Goal: Information Seeking & Learning: Check status

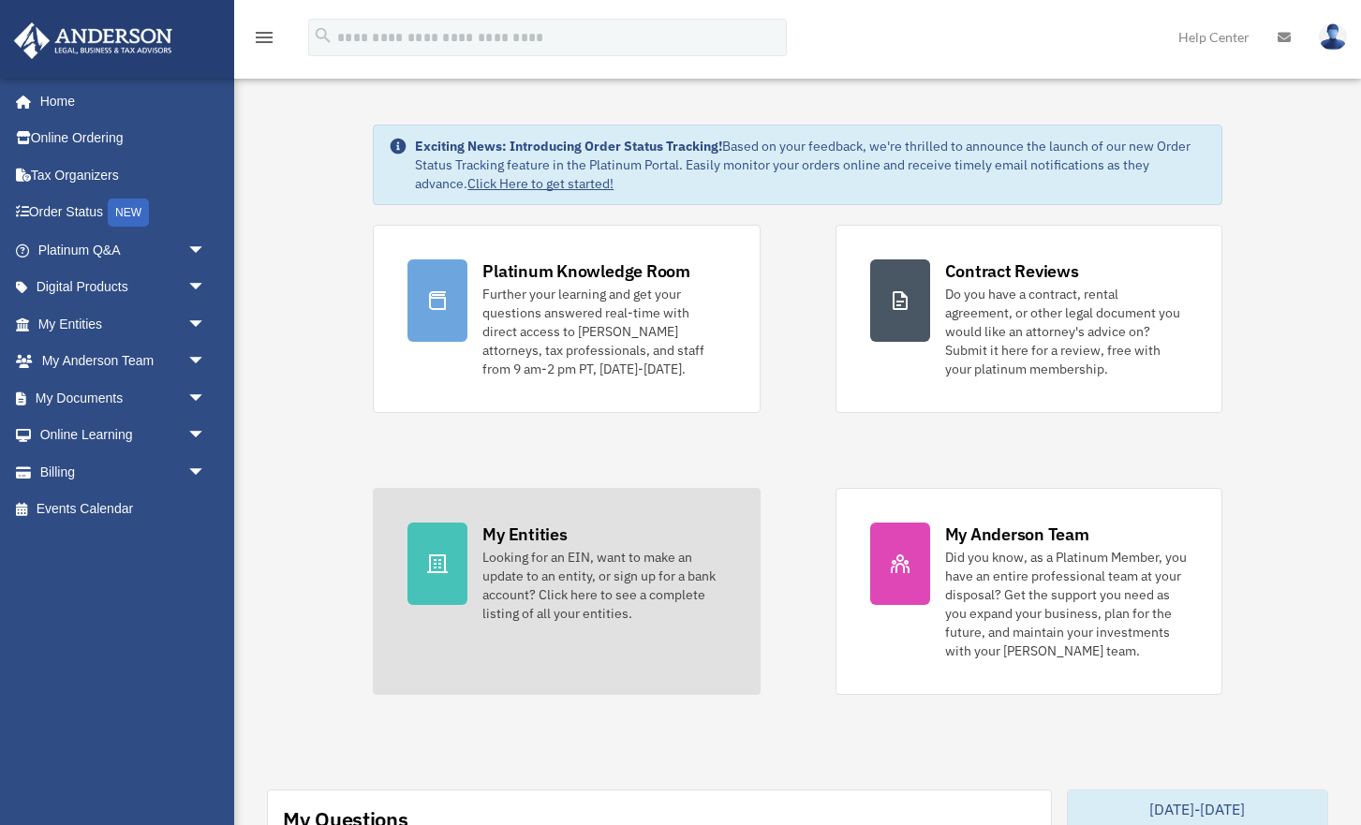
click at [465, 570] on div at bounding box center [438, 564] width 60 height 82
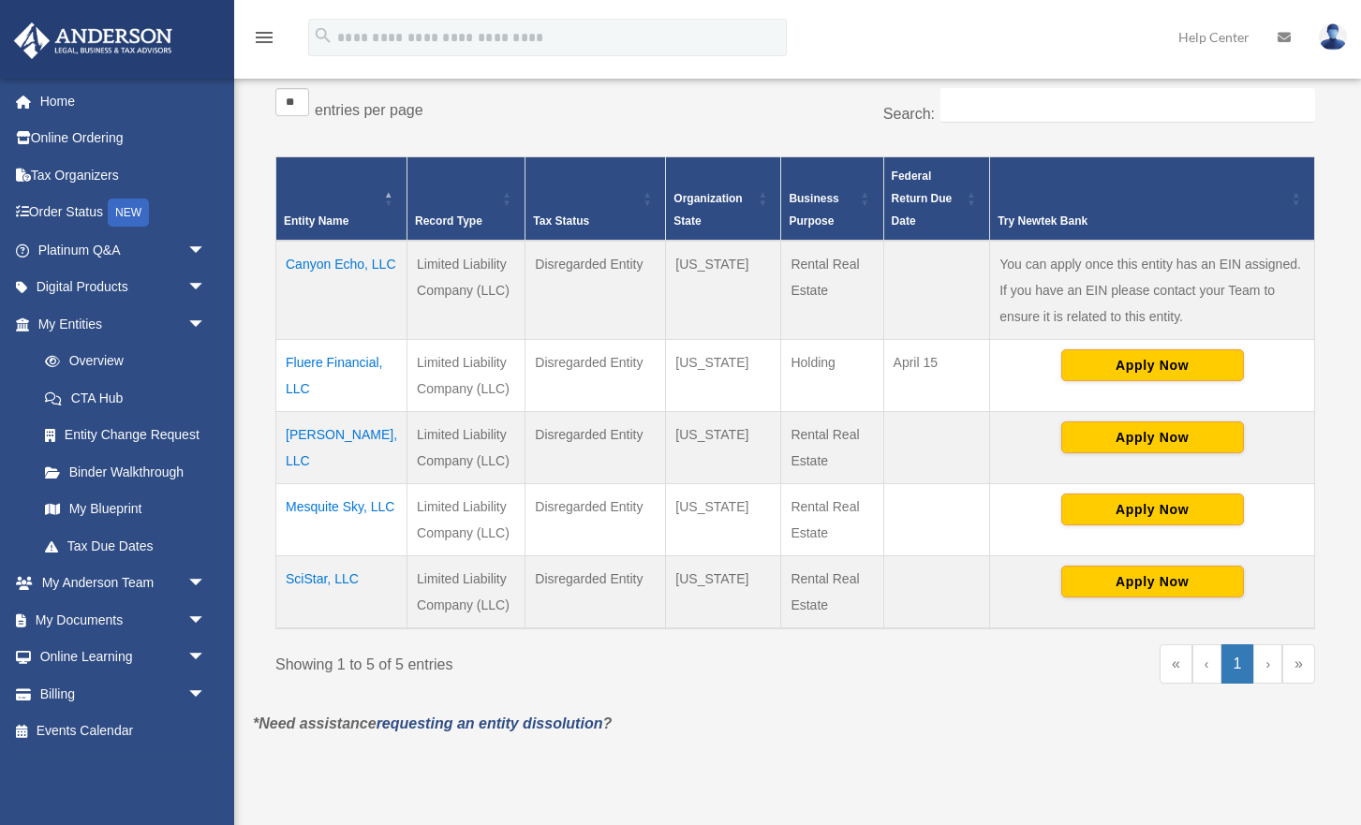
scroll to position [349, 0]
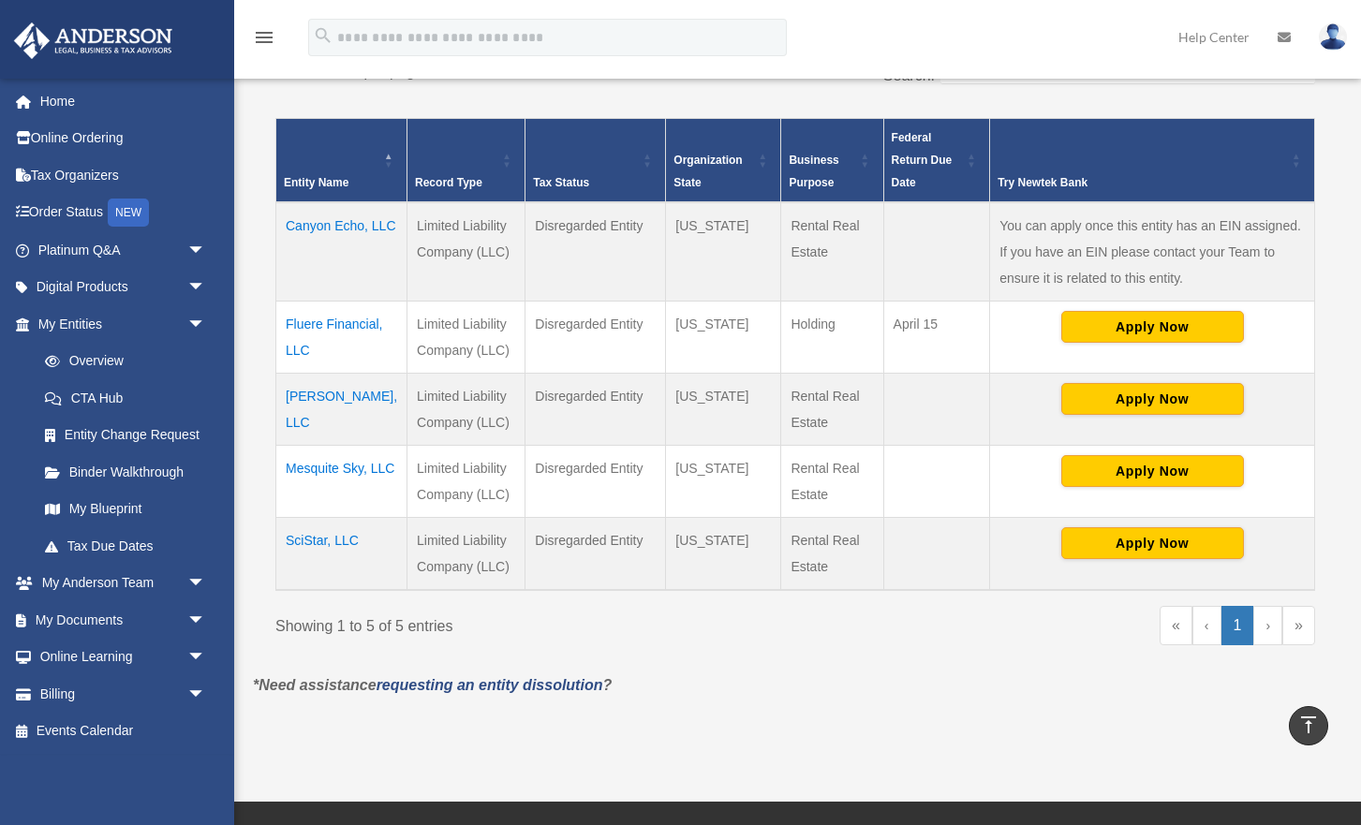
click at [325, 426] on td "[PERSON_NAME], LLC" at bounding box center [341, 410] width 131 height 72
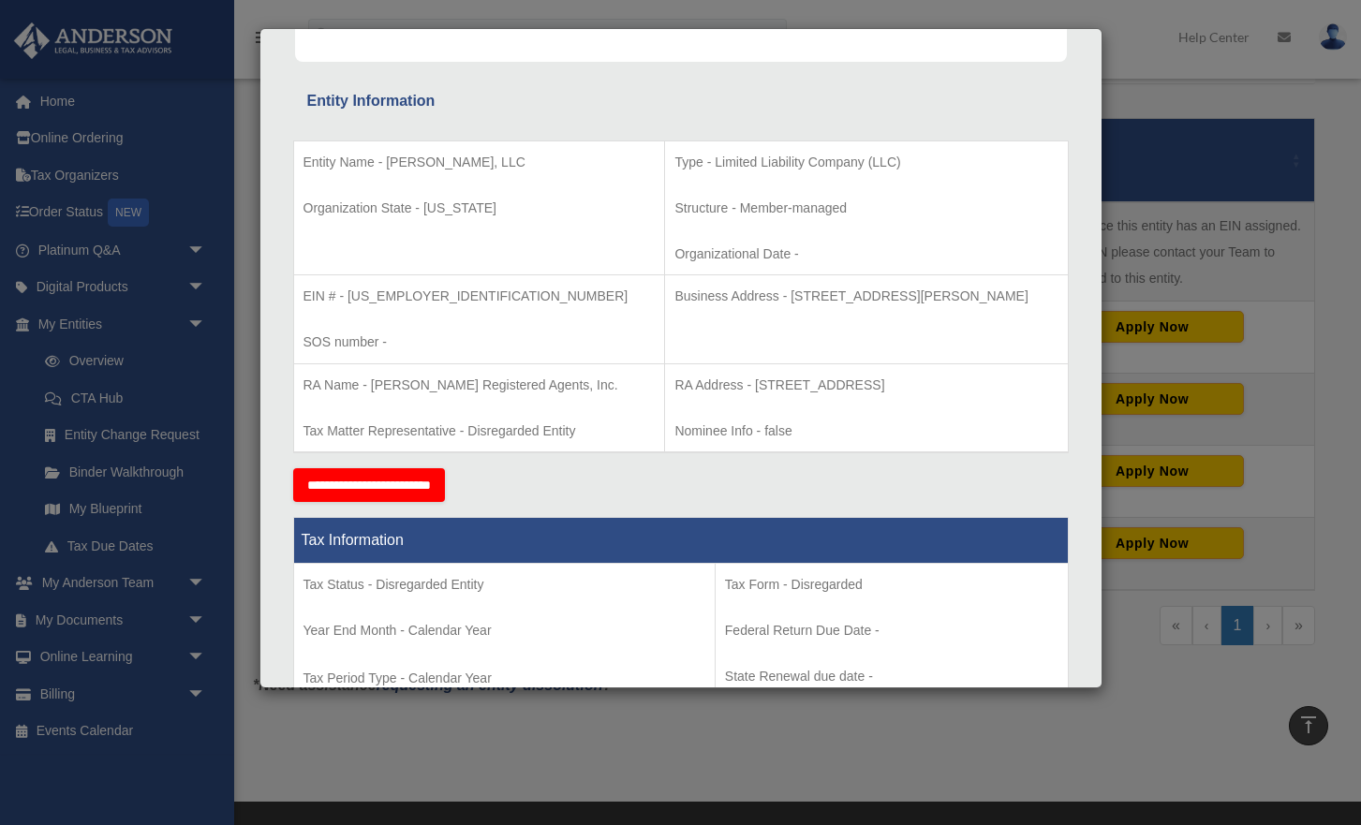
scroll to position [0, 0]
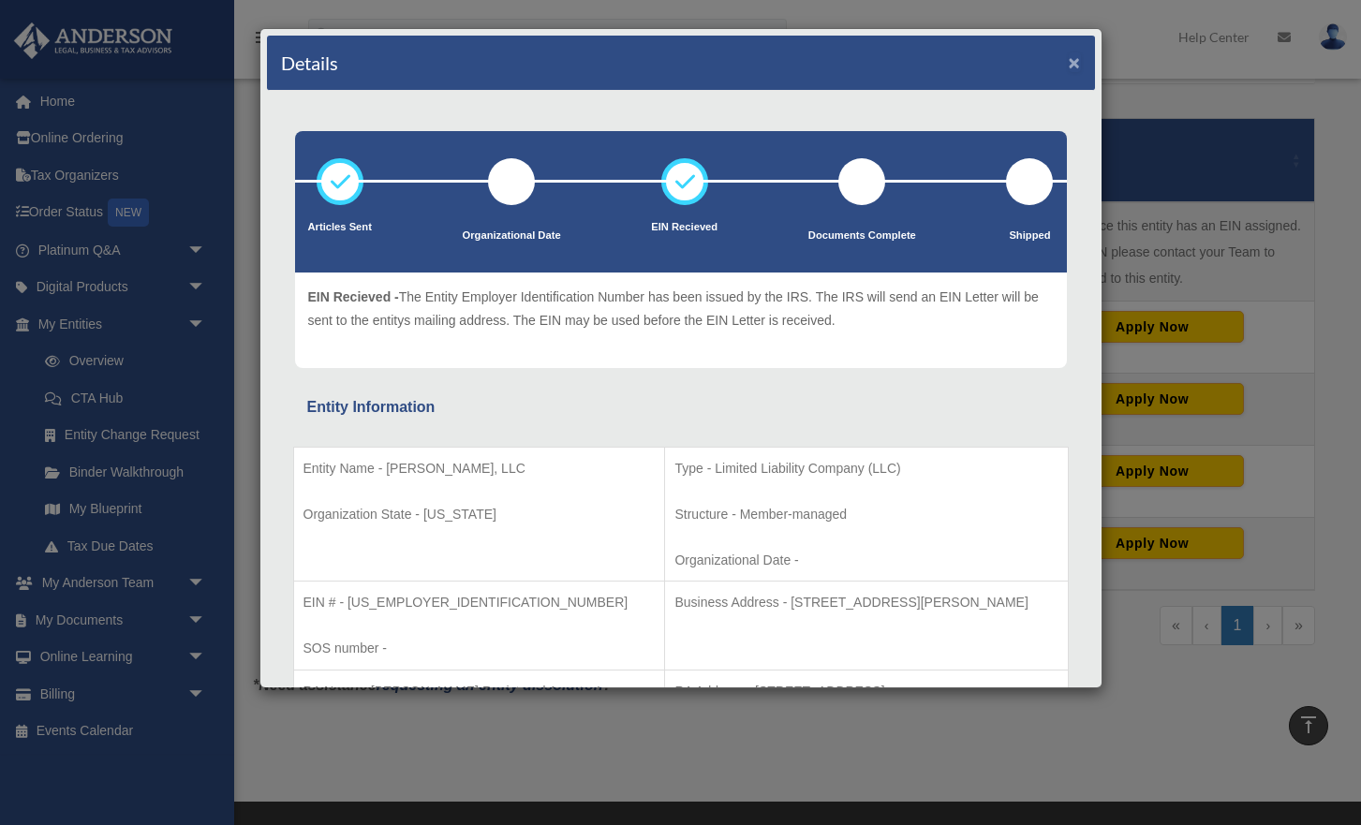
click at [1074, 69] on button "×" at bounding box center [1075, 62] width 12 height 20
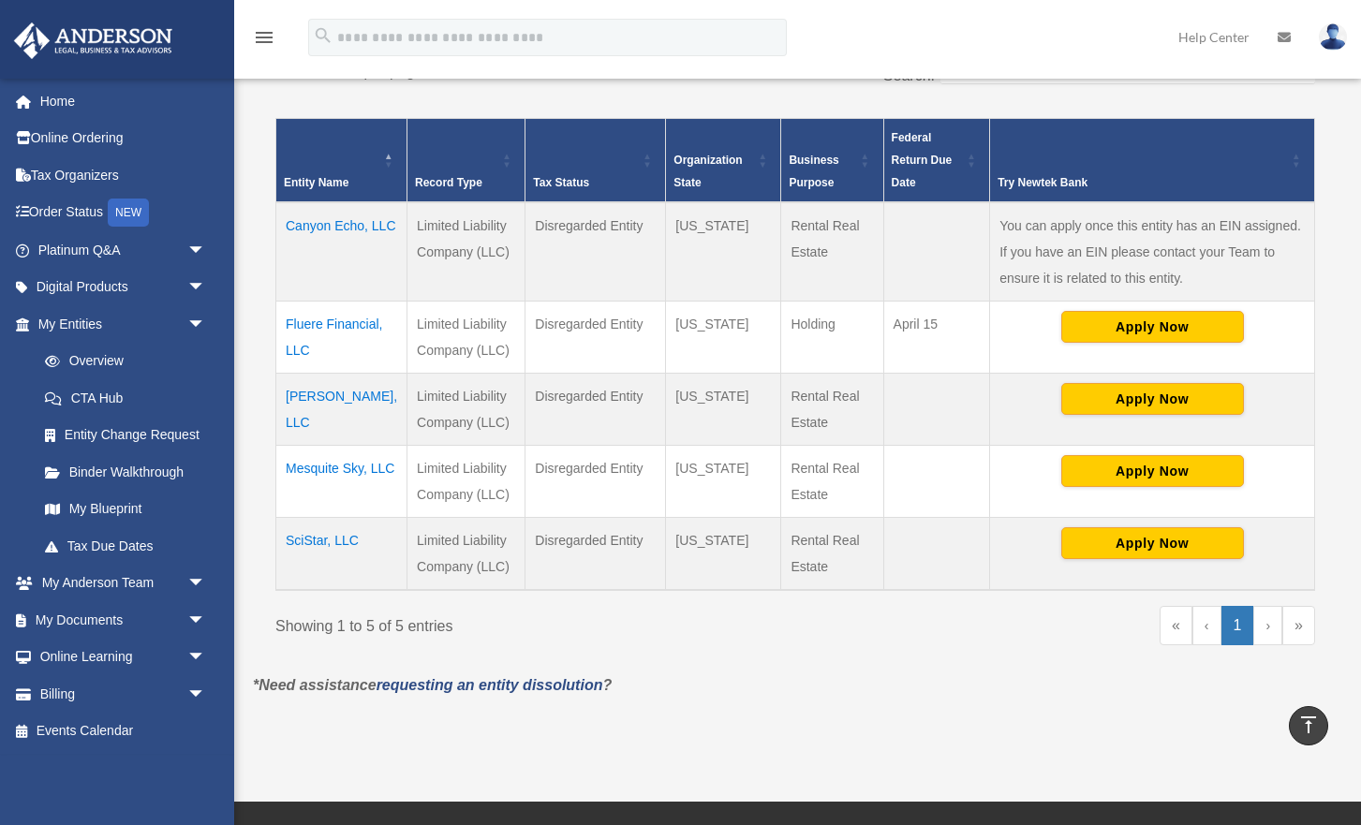
click at [306, 570] on td "SciStar, LLC" at bounding box center [341, 554] width 131 height 73
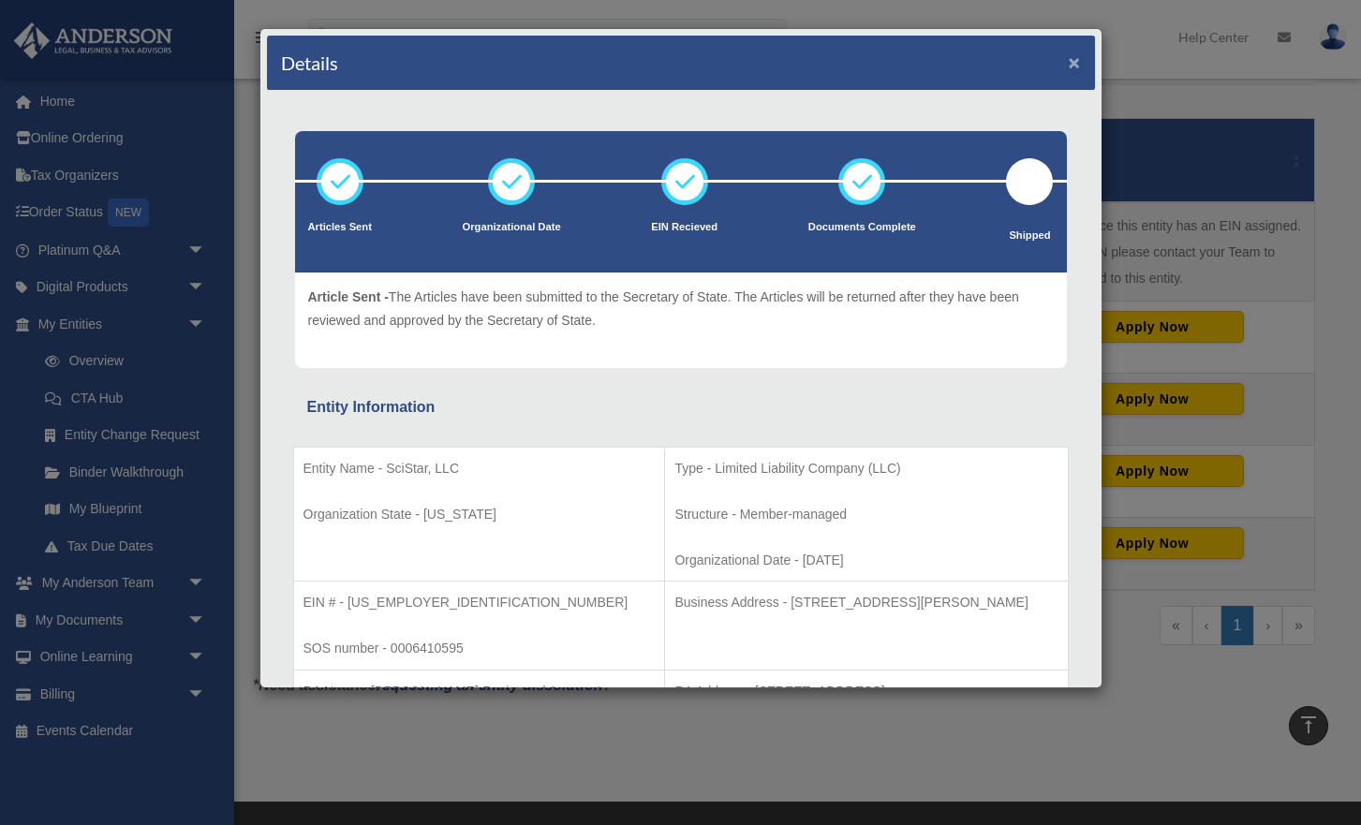
click at [1074, 64] on button "×" at bounding box center [1075, 62] width 12 height 20
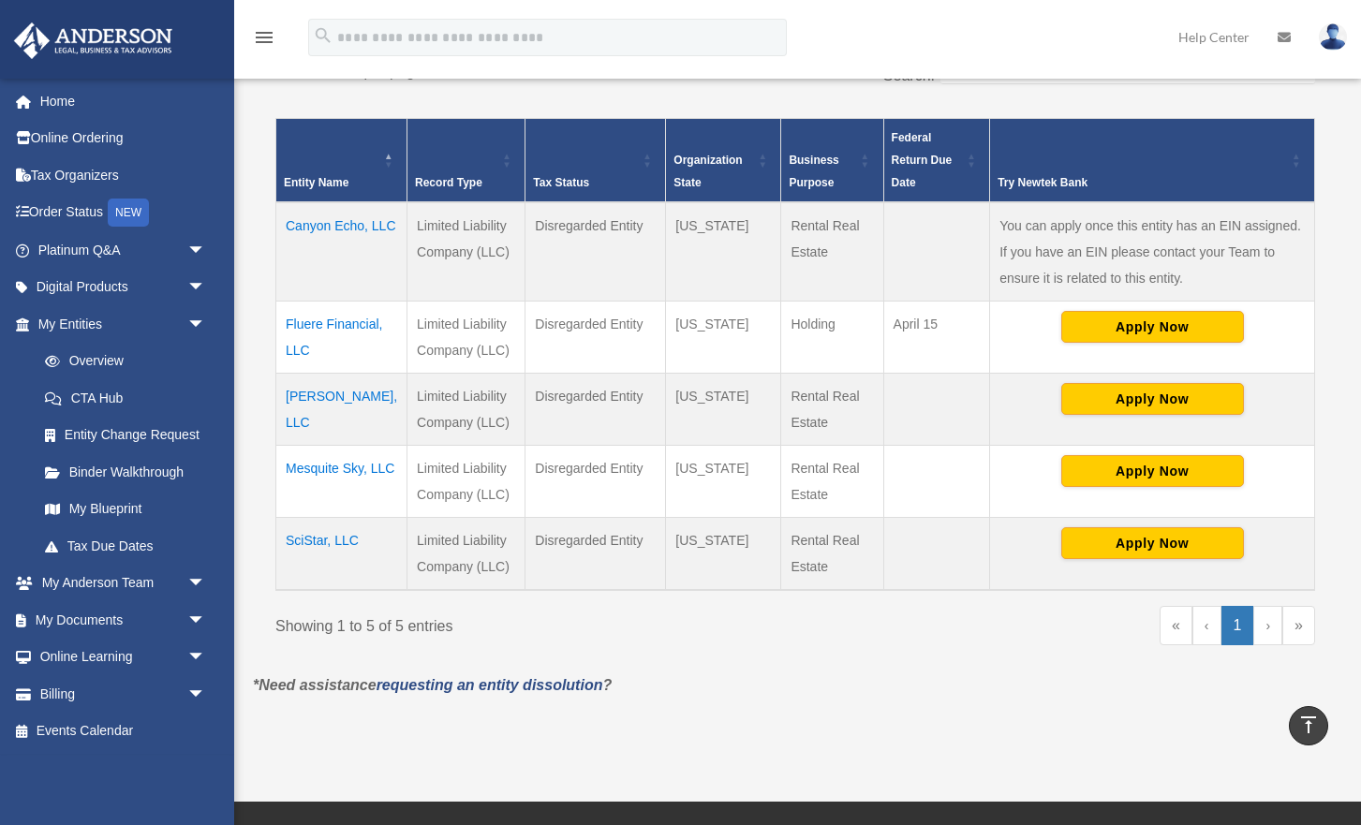
click at [313, 495] on td "Mesquite Sky, LLC" at bounding box center [341, 482] width 131 height 72
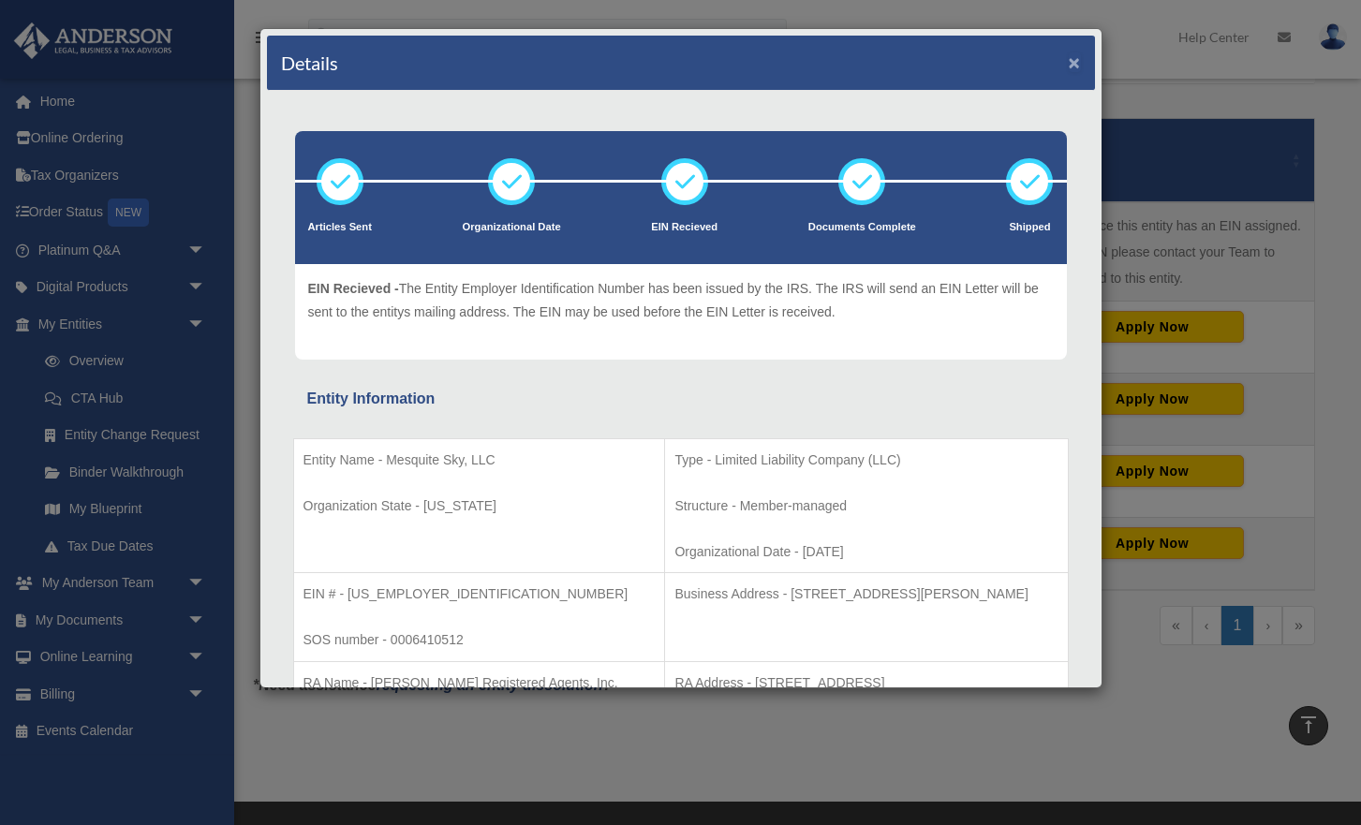
click at [1074, 68] on button "×" at bounding box center [1075, 62] width 12 height 20
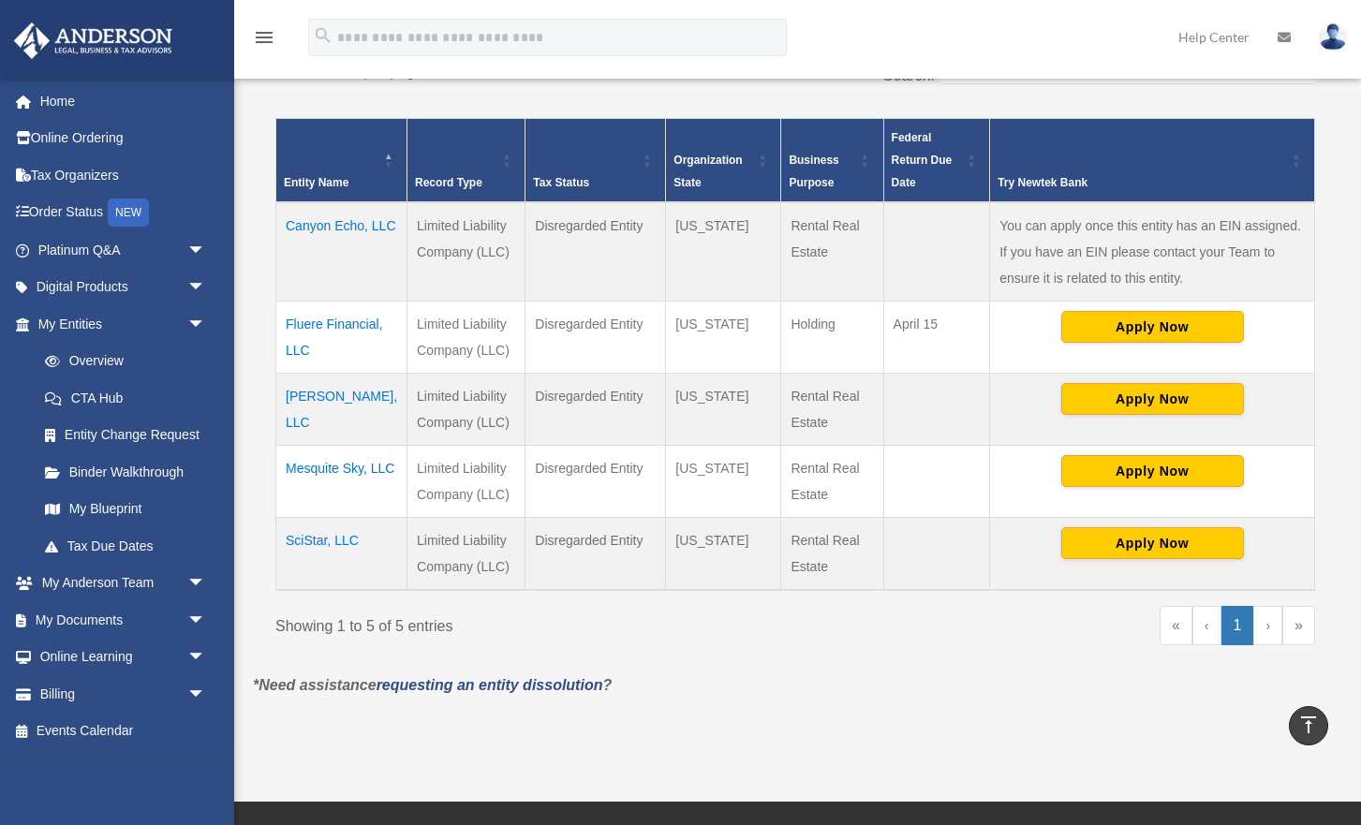
click at [313, 352] on td "Fluere Financial, LLC" at bounding box center [341, 338] width 131 height 72
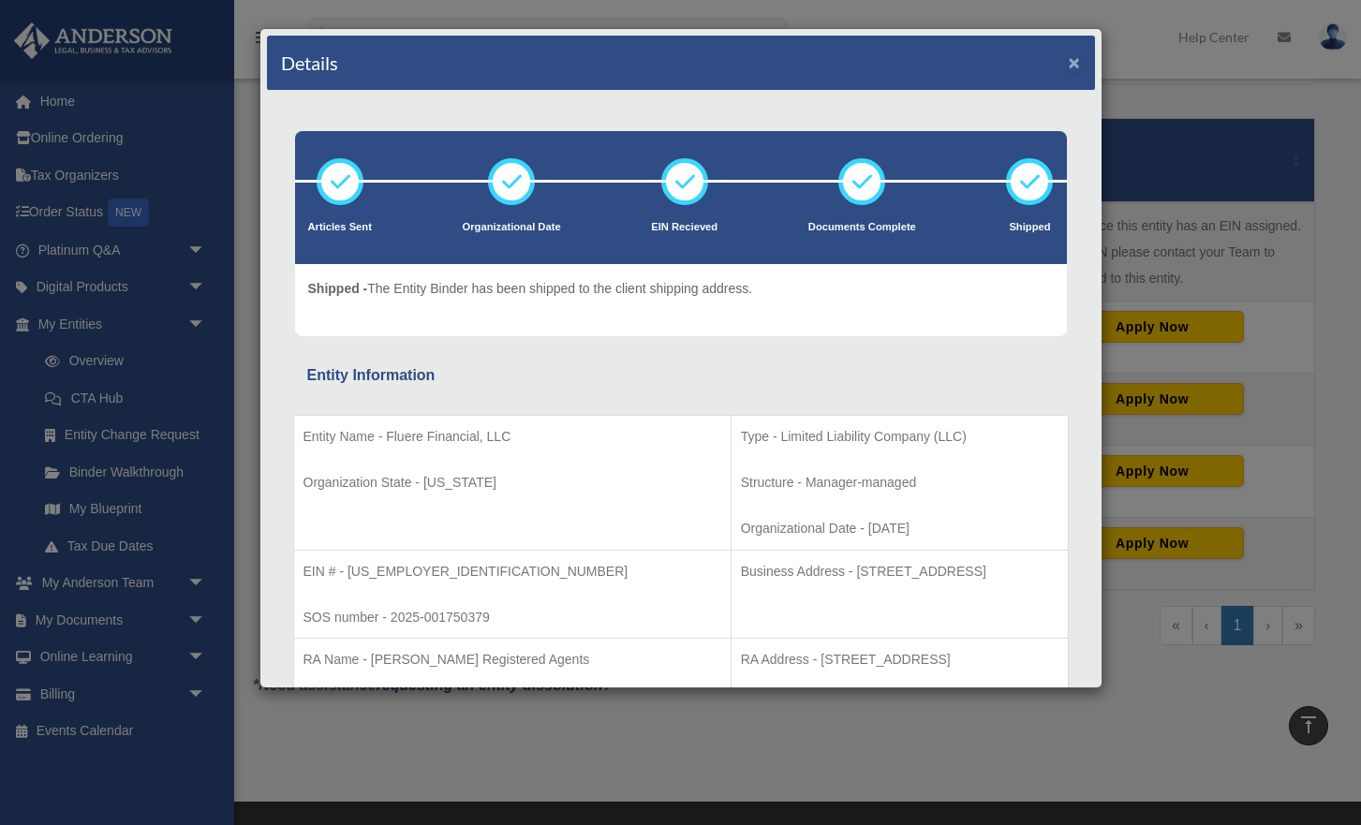
click at [1077, 61] on button "×" at bounding box center [1075, 62] width 12 height 20
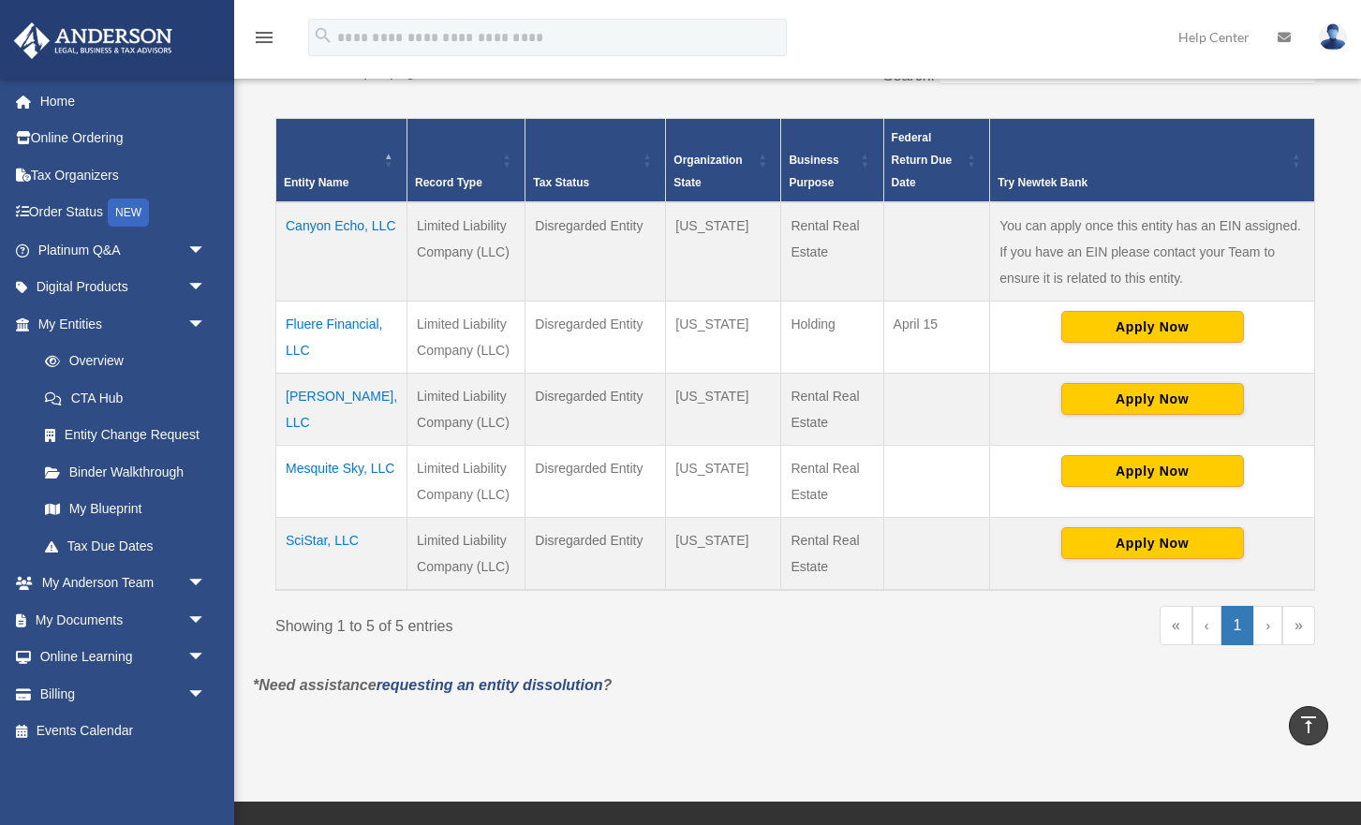
click at [344, 566] on td "SciStar, LLC" at bounding box center [341, 554] width 131 height 73
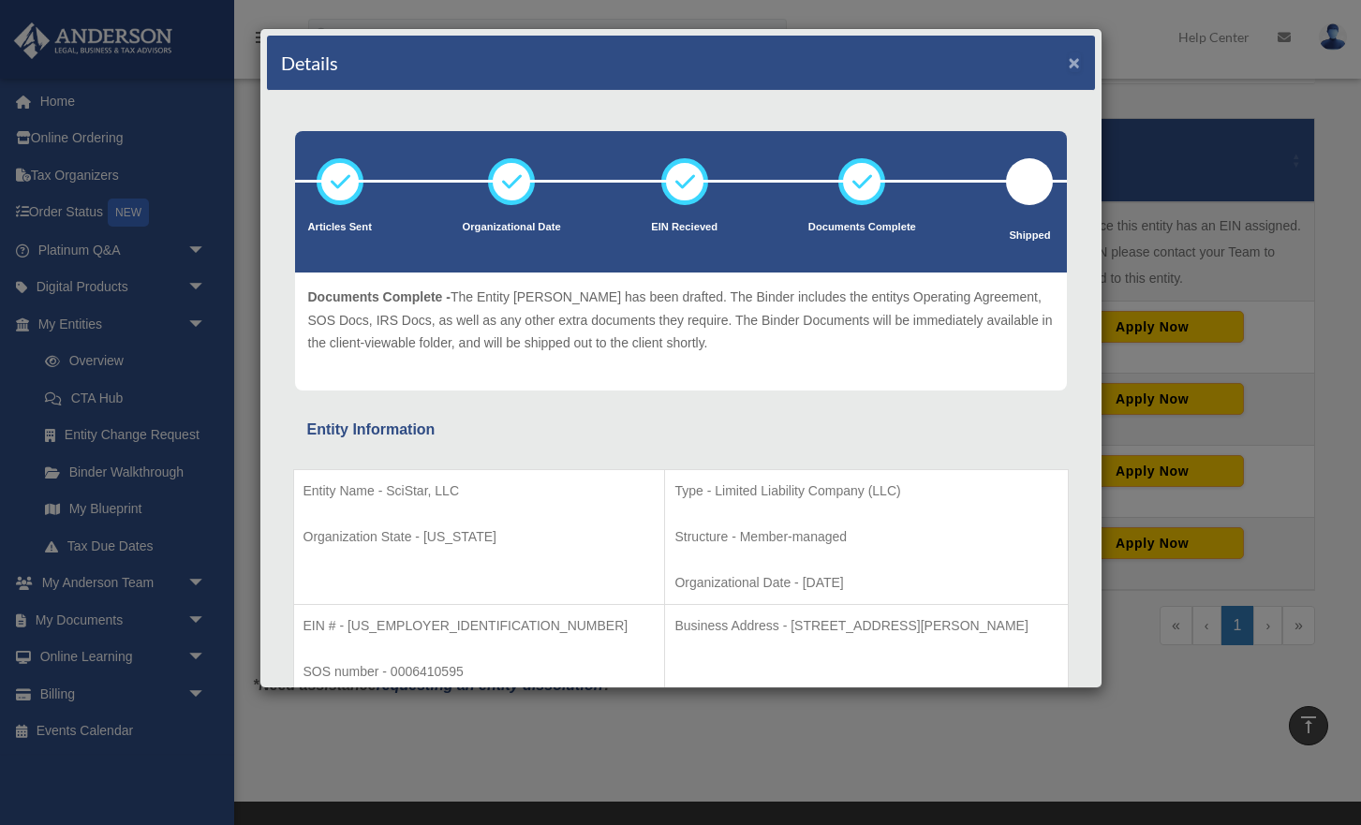
click at [1076, 61] on button "×" at bounding box center [1075, 62] width 12 height 20
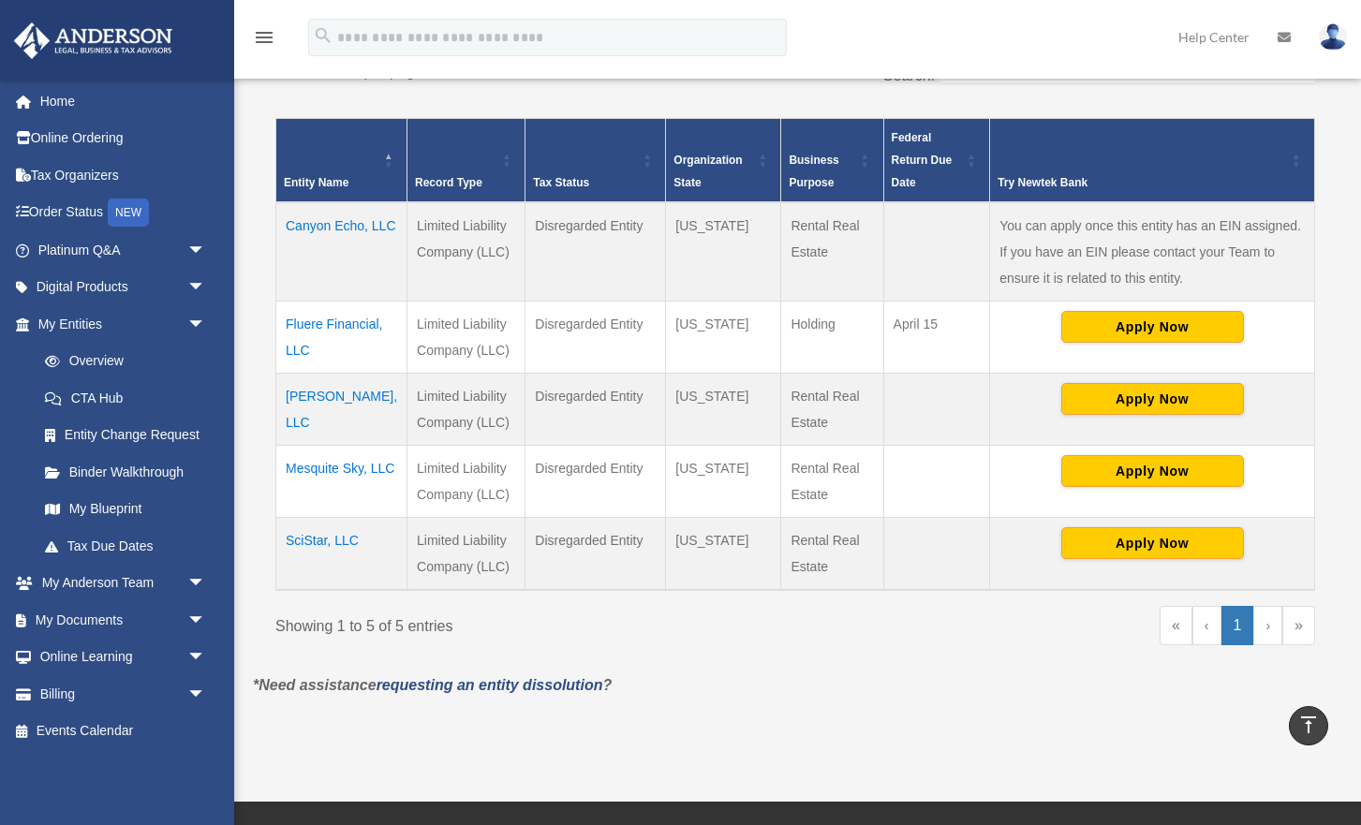
click at [315, 254] on td "Canyon Echo, LLC" at bounding box center [341, 251] width 131 height 99
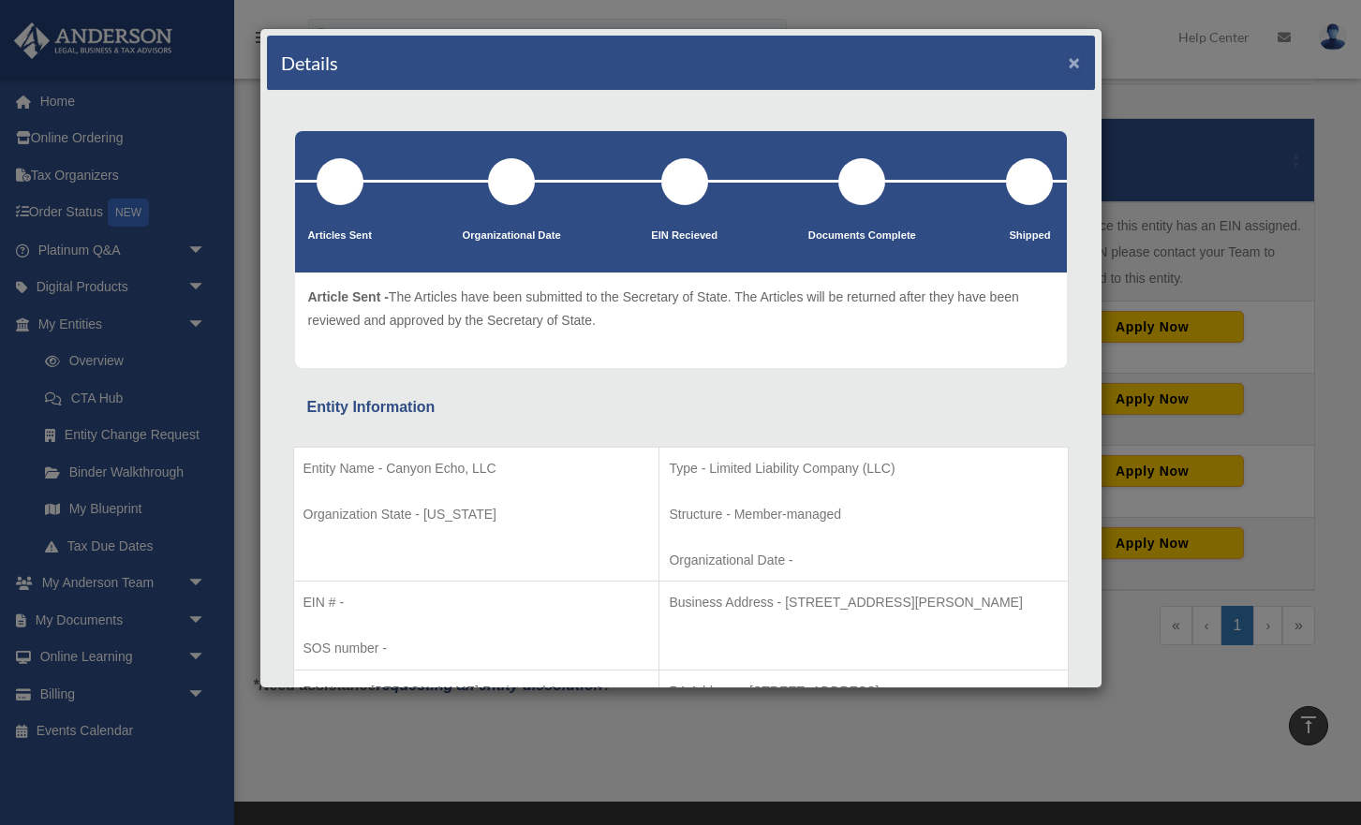
click at [1075, 66] on button "×" at bounding box center [1075, 62] width 12 height 20
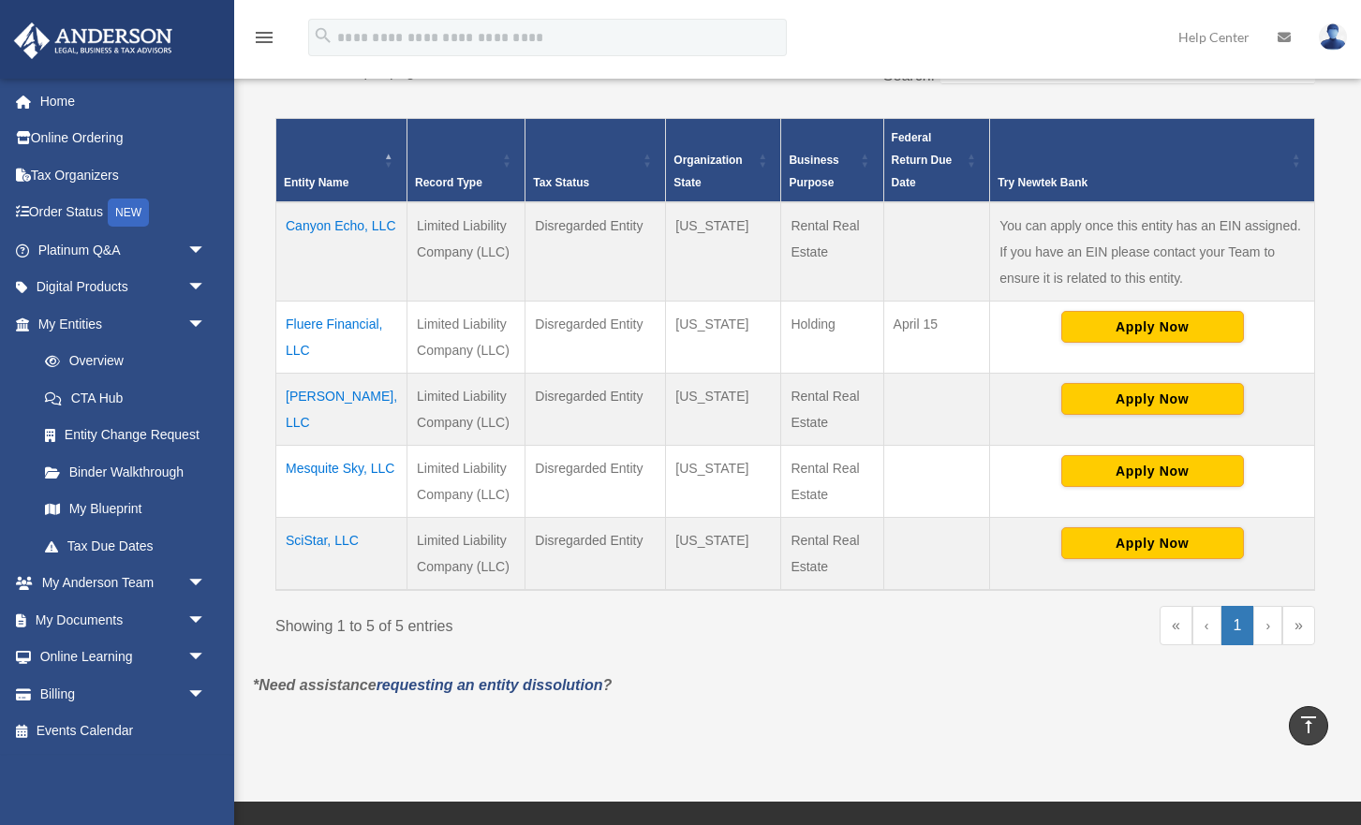
click at [298, 256] on td "Canyon Echo, LLC" at bounding box center [341, 251] width 131 height 99
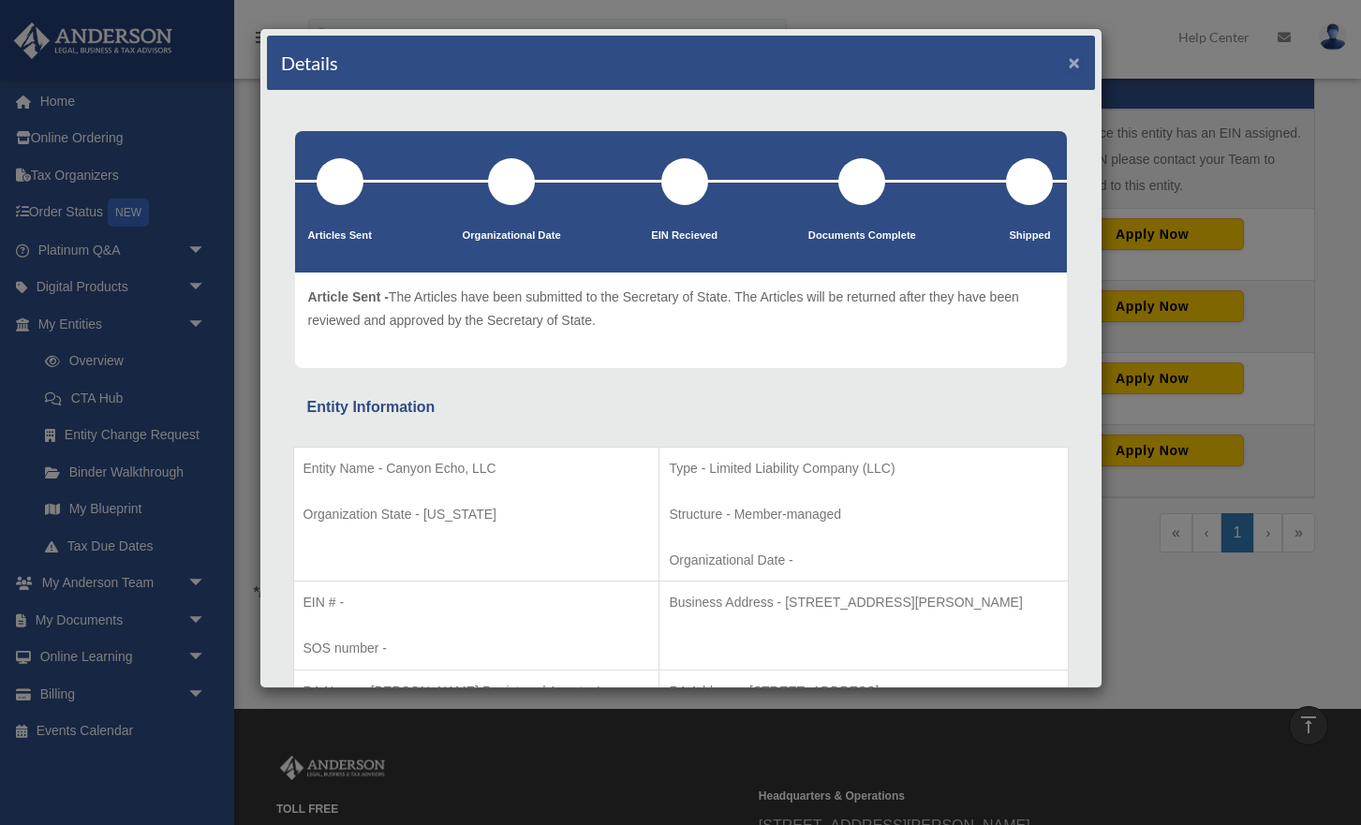
click at [1076, 67] on button "×" at bounding box center [1075, 62] width 12 height 20
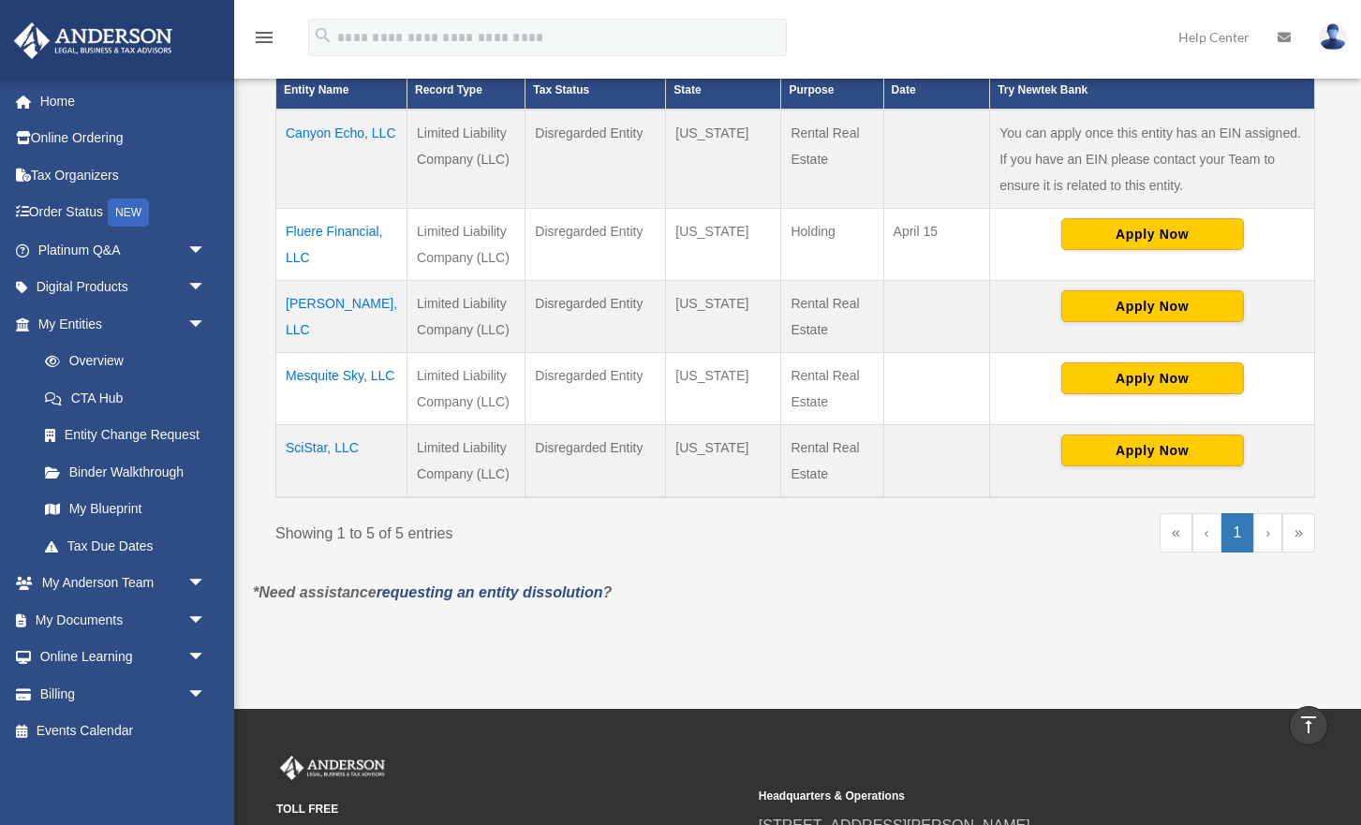
click at [304, 162] on td "Canyon Echo, LLC" at bounding box center [341, 159] width 131 height 99
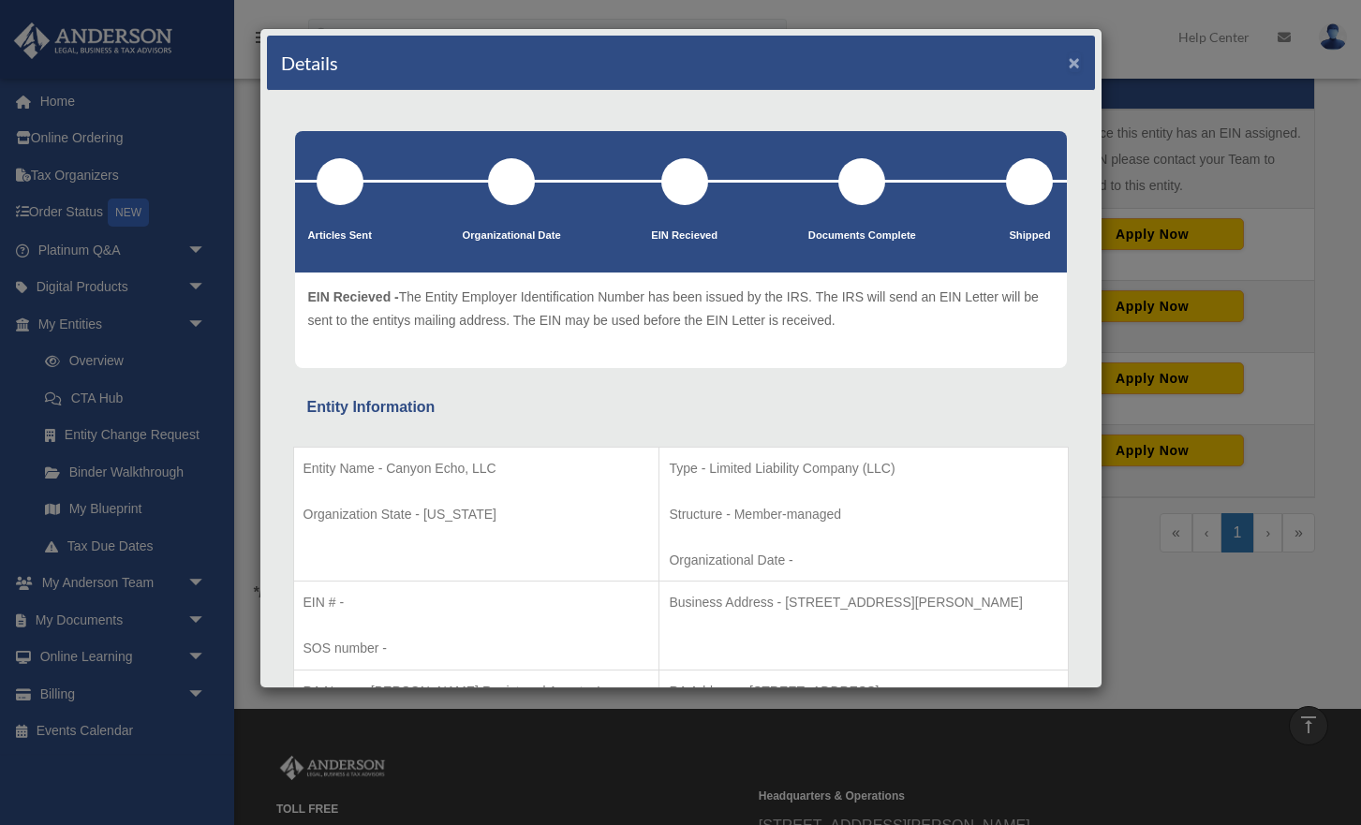
click at [1075, 63] on button "×" at bounding box center [1075, 62] width 12 height 20
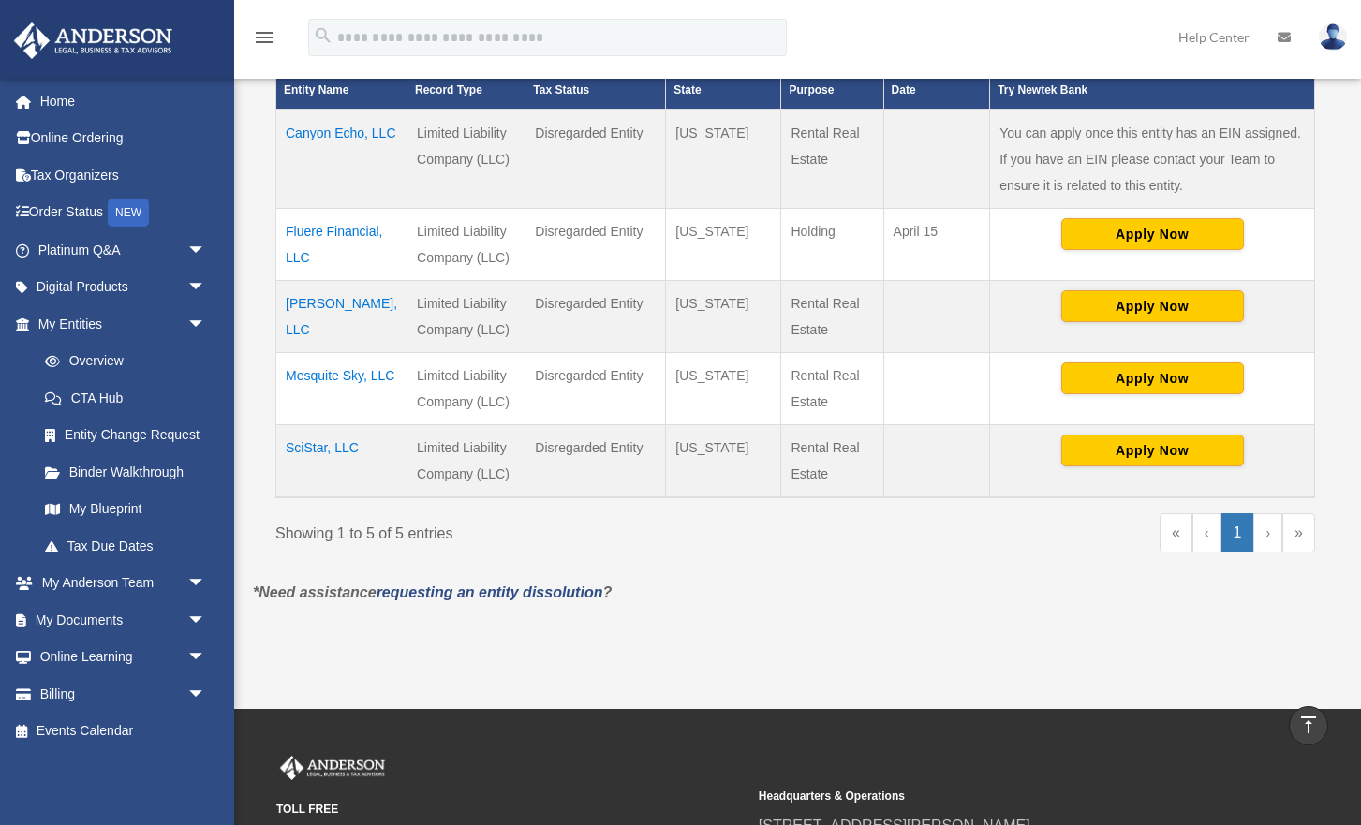
click at [303, 257] on td "Fluere Financial, LLC" at bounding box center [341, 245] width 131 height 72
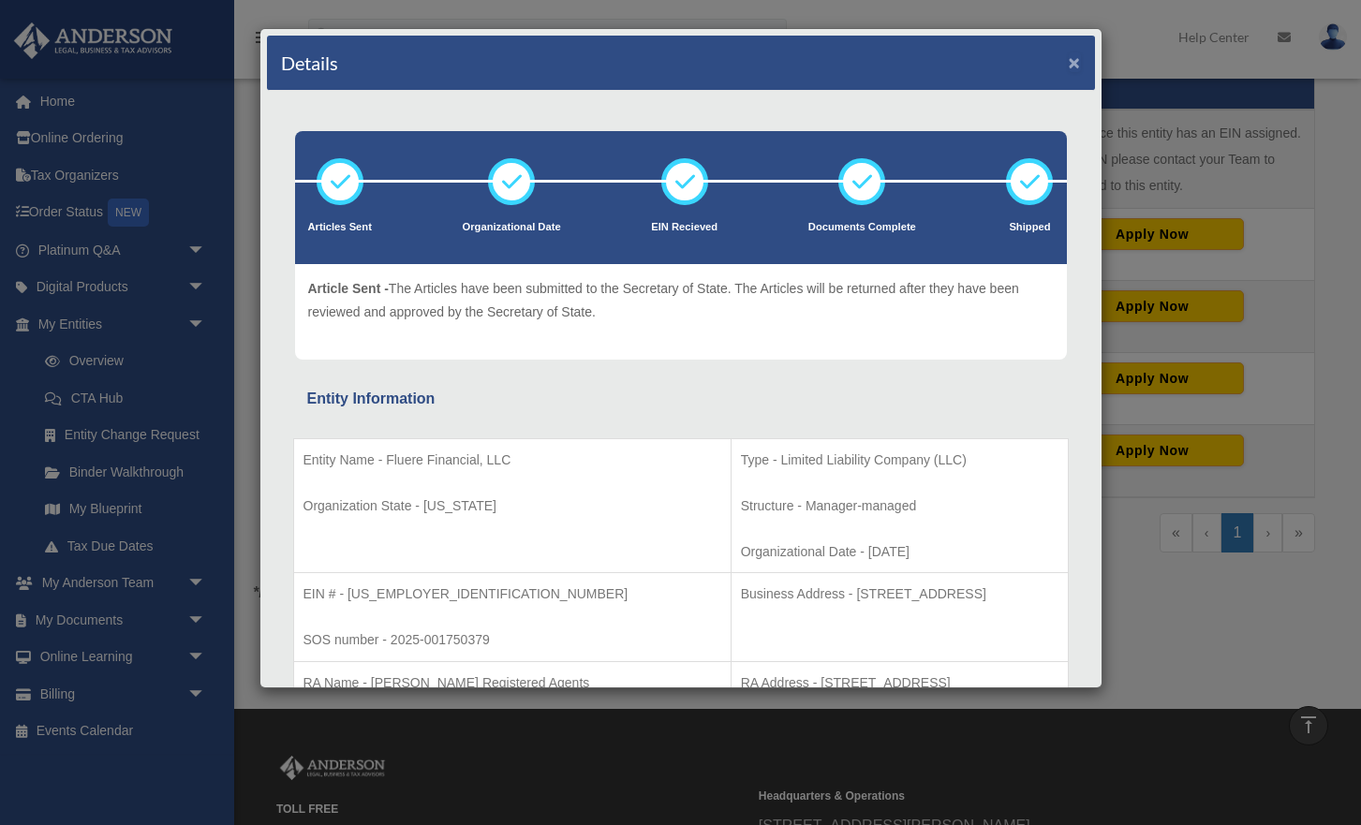
click at [1076, 67] on button "×" at bounding box center [1075, 62] width 12 height 20
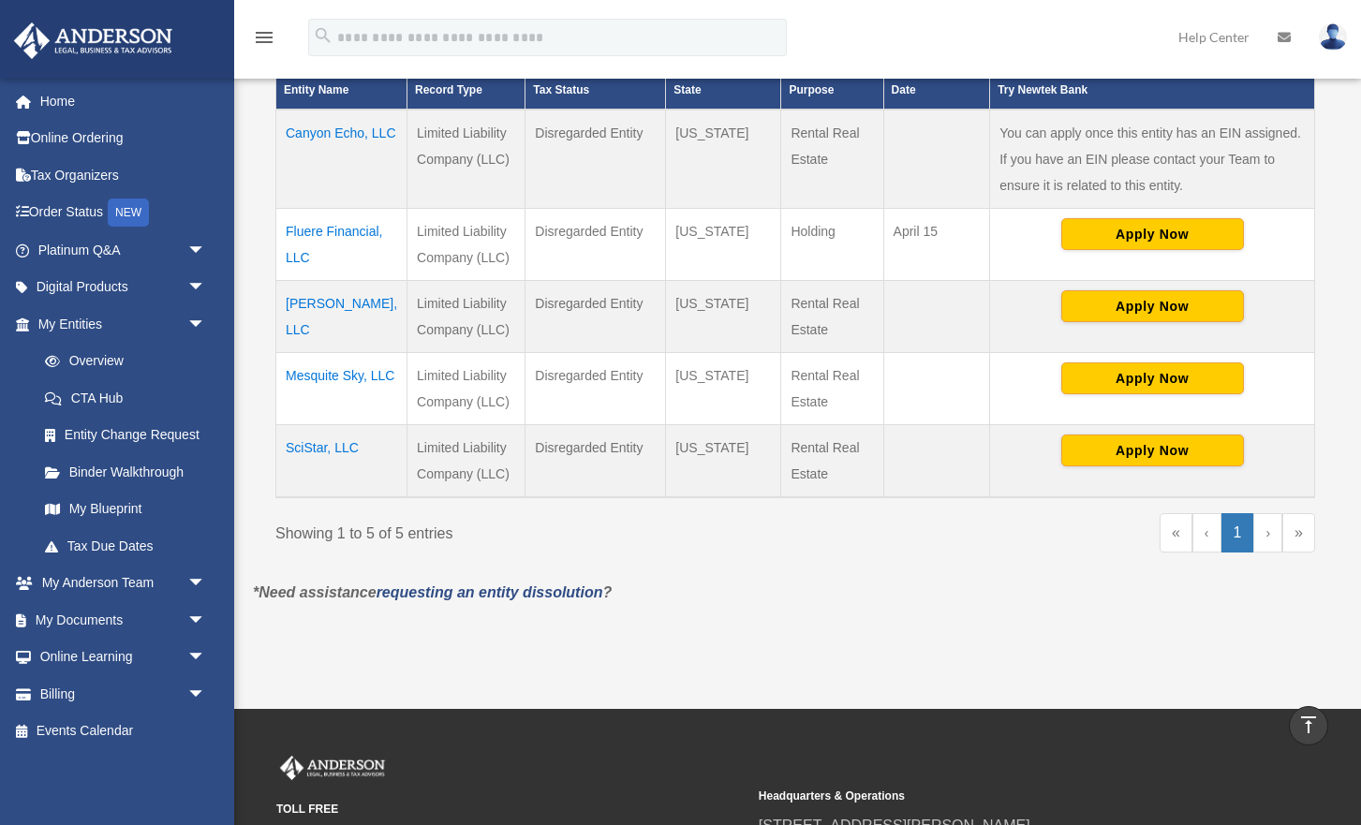
click at [295, 327] on td "[PERSON_NAME], LLC" at bounding box center [341, 317] width 131 height 72
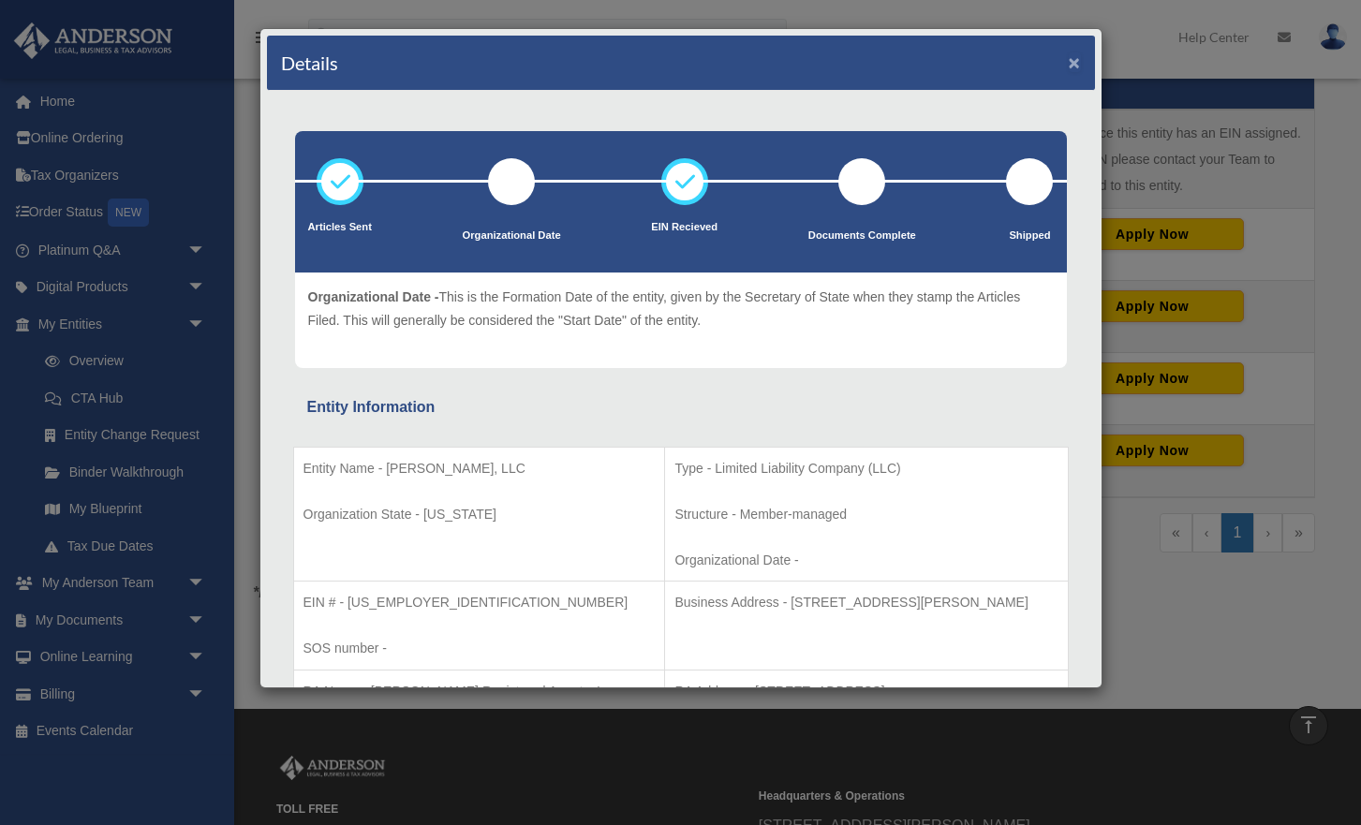
click at [1075, 61] on button "×" at bounding box center [1075, 62] width 12 height 20
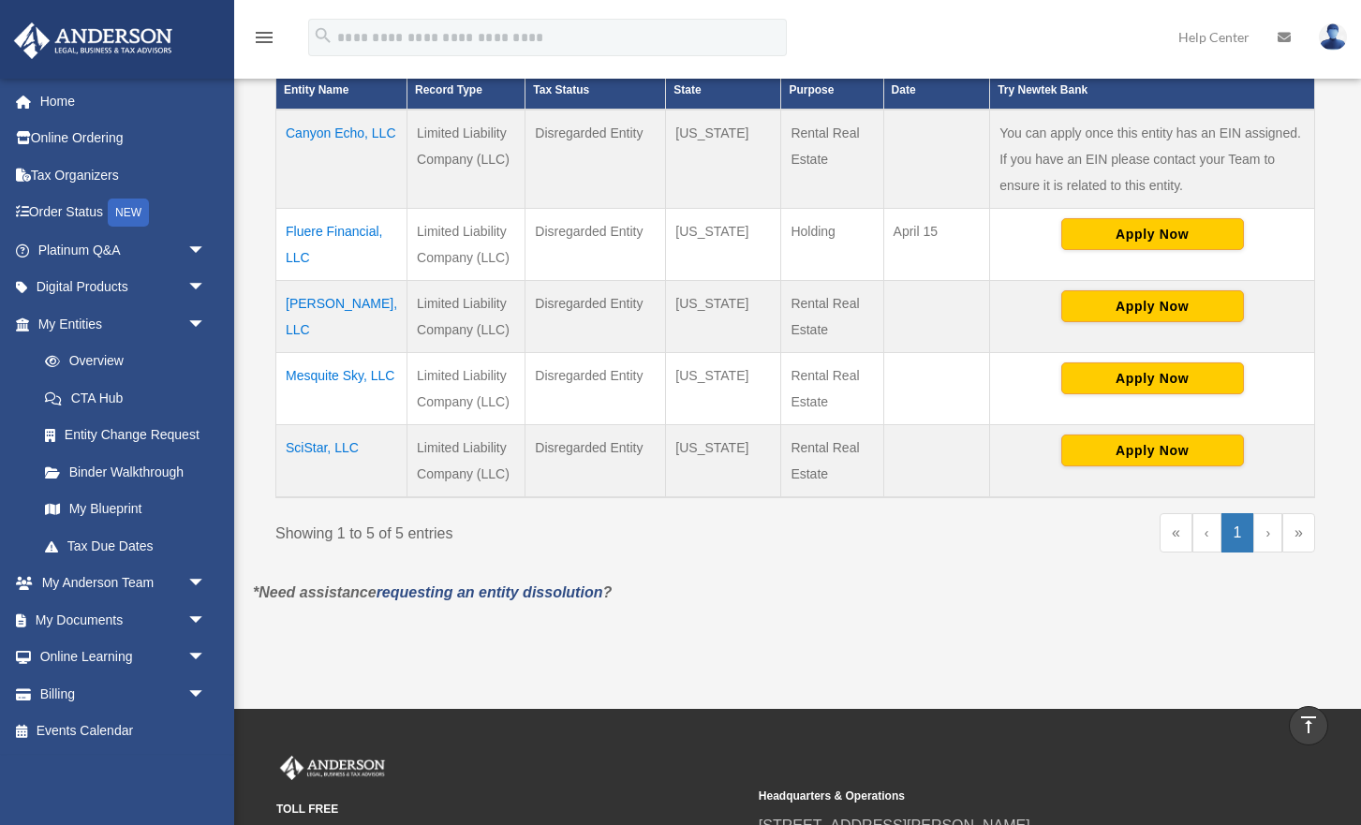
click at [328, 403] on td "Mesquite Sky, LLC" at bounding box center [341, 389] width 131 height 72
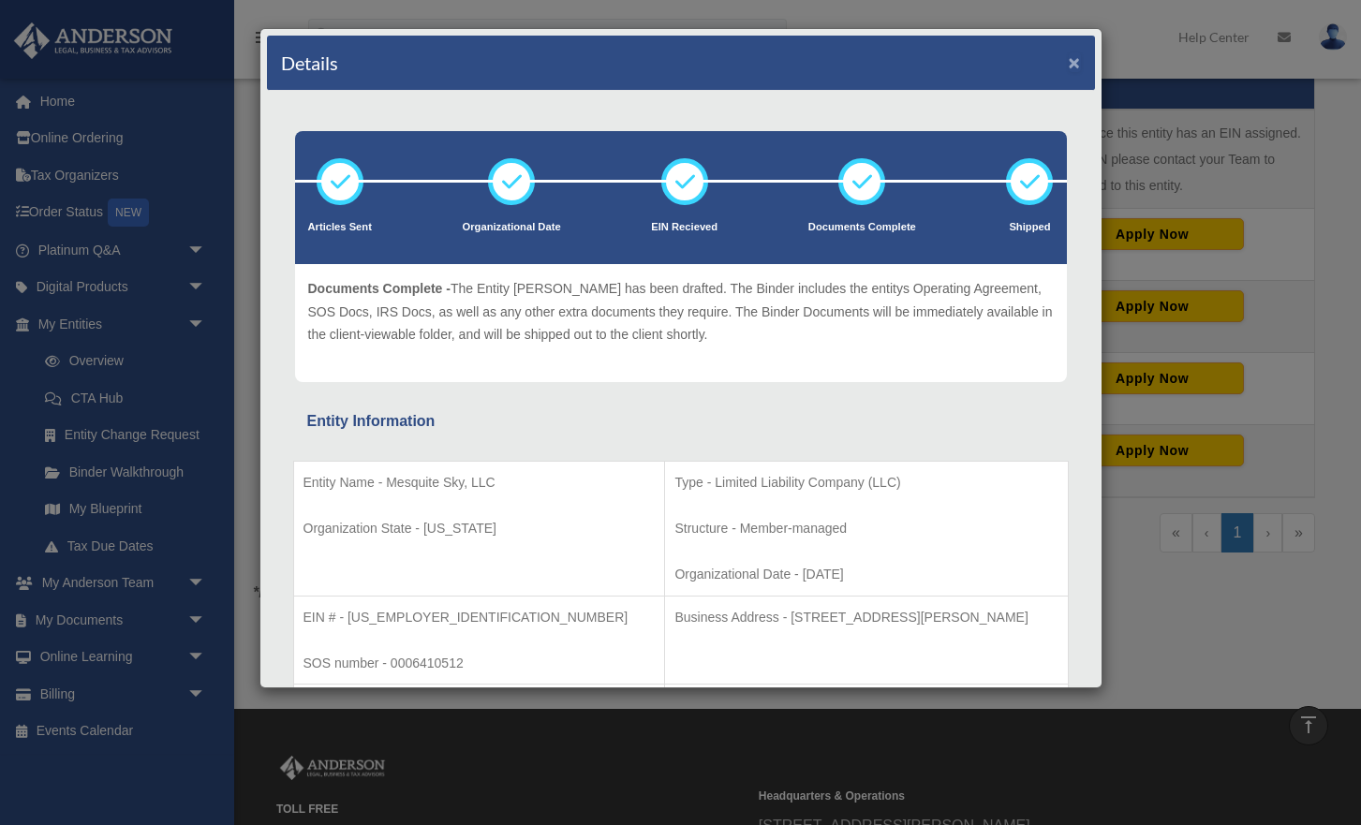
click at [1077, 63] on button "×" at bounding box center [1075, 62] width 12 height 20
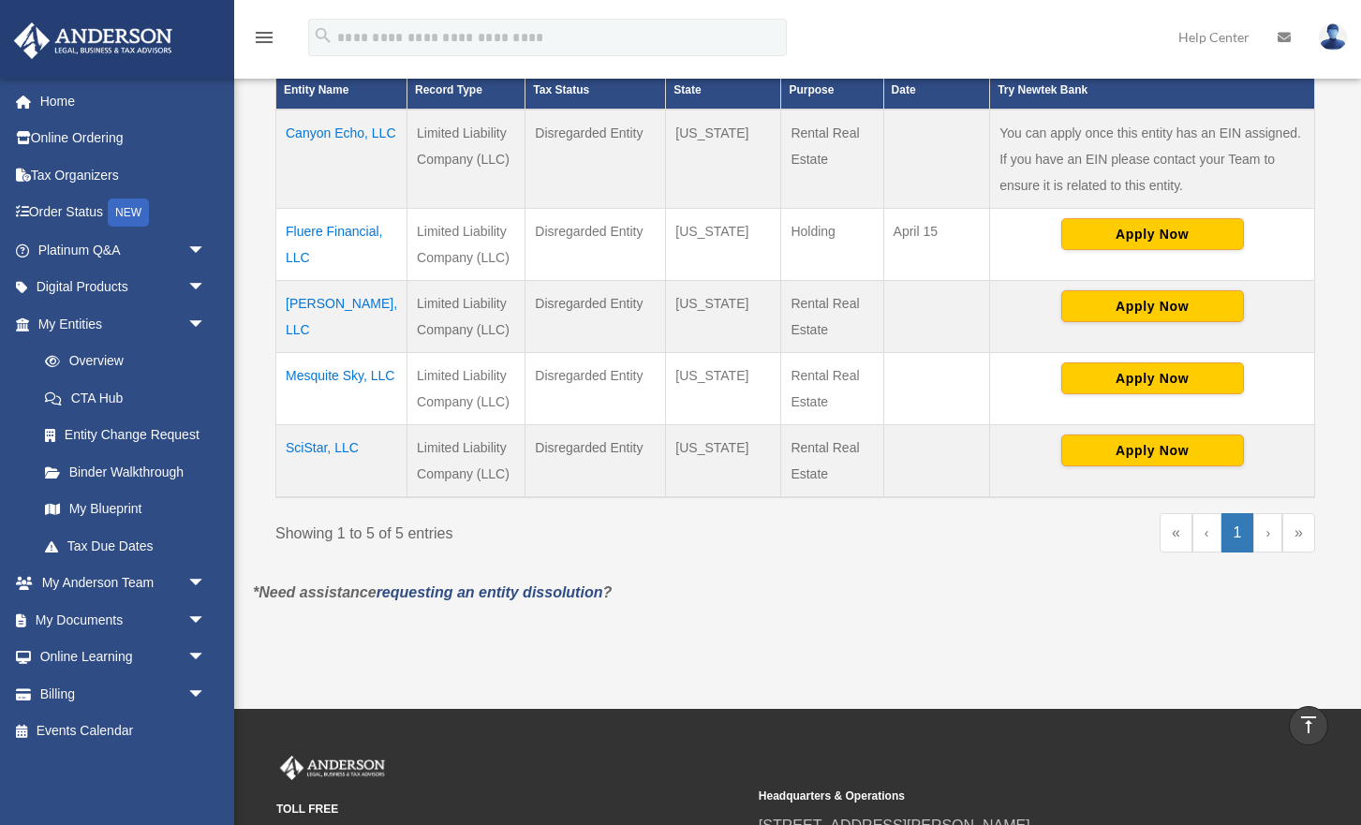
click at [305, 476] on td "SciStar, LLC" at bounding box center [341, 461] width 131 height 73
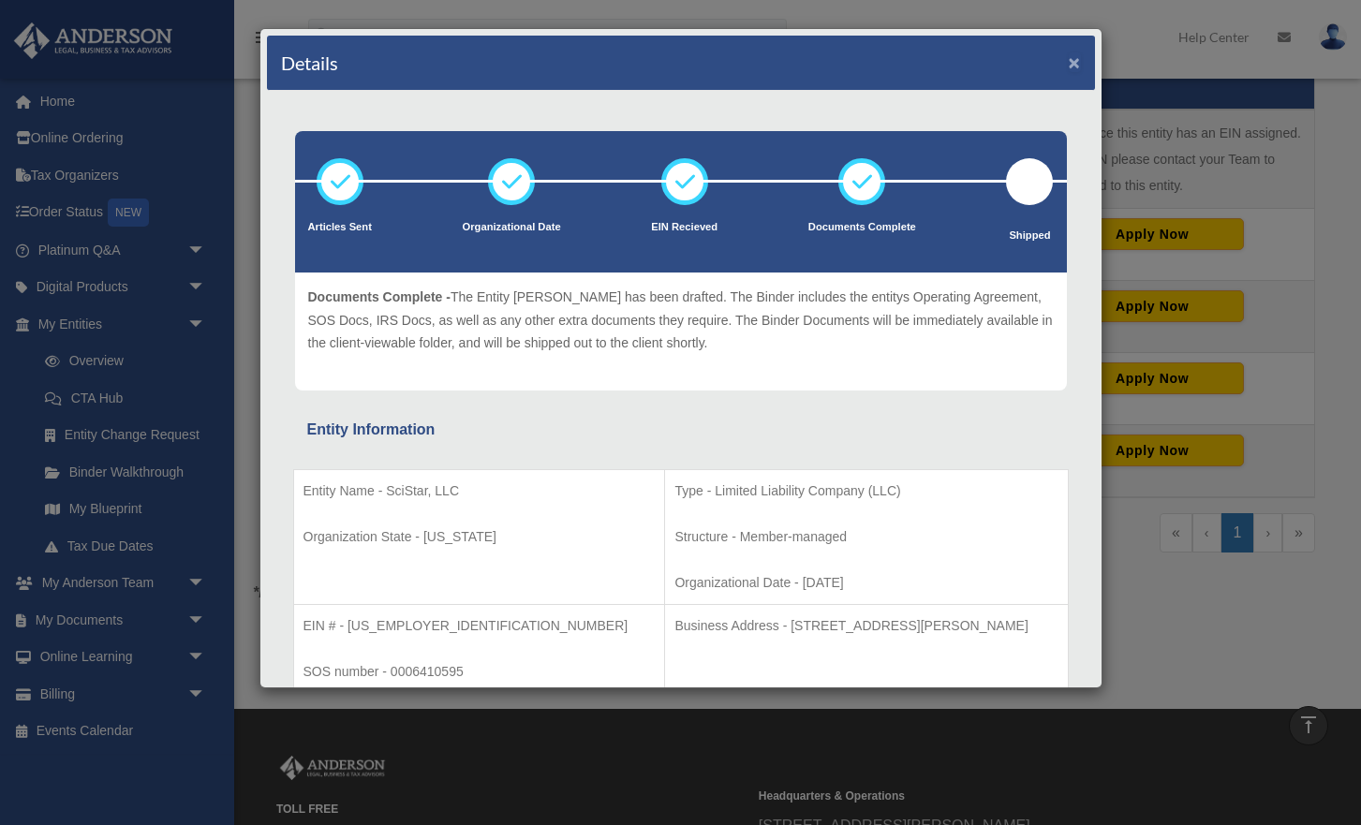
click at [1074, 65] on button "×" at bounding box center [1075, 62] width 12 height 20
